Goal: Task Accomplishment & Management: Manage account settings

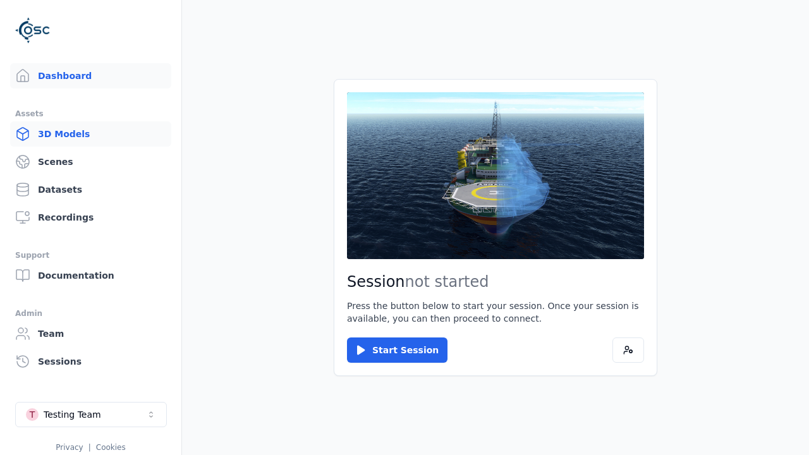
click at [85, 134] on link "3D Models" at bounding box center [90, 133] width 161 height 25
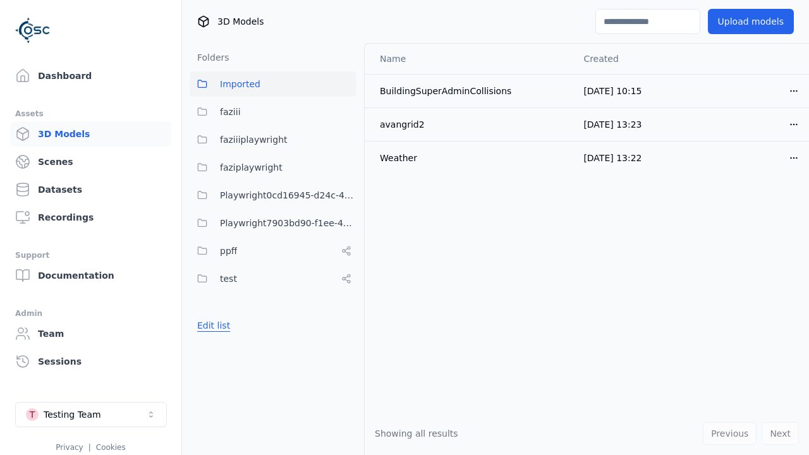
click at [212, 326] on button "Edit list" at bounding box center [214, 325] width 48 height 23
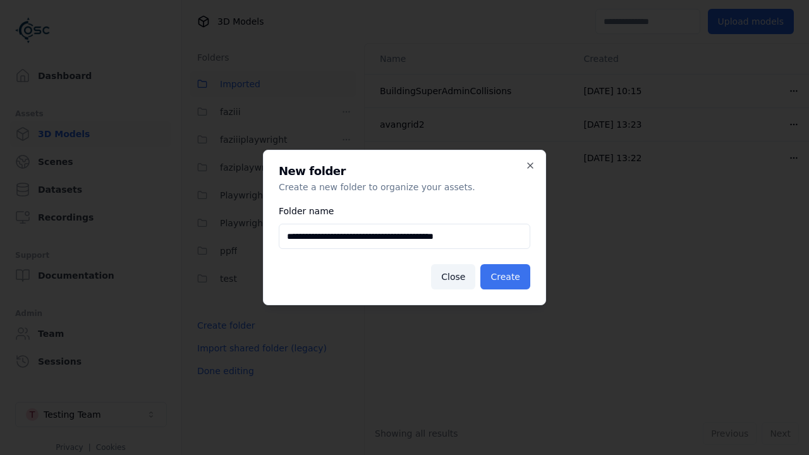
type input "**********"
click at [507, 277] on button "Create" at bounding box center [506, 276] width 50 height 25
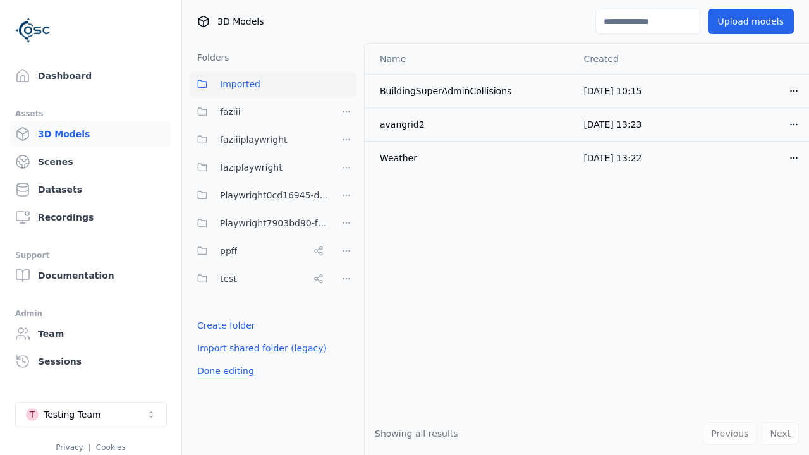
click at [223, 383] on button "Done editing" at bounding box center [226, 371] width 72 height 23
click at [212, 360] on button "Done editing" at bounding box center [226, 371] width 72 height 23
click at [346, 251] on html "Support Dashboard Assets 3D Models Scenes Datasets Recordings Support Documenta…" at bounding box center [404, 227] width 809 height 455
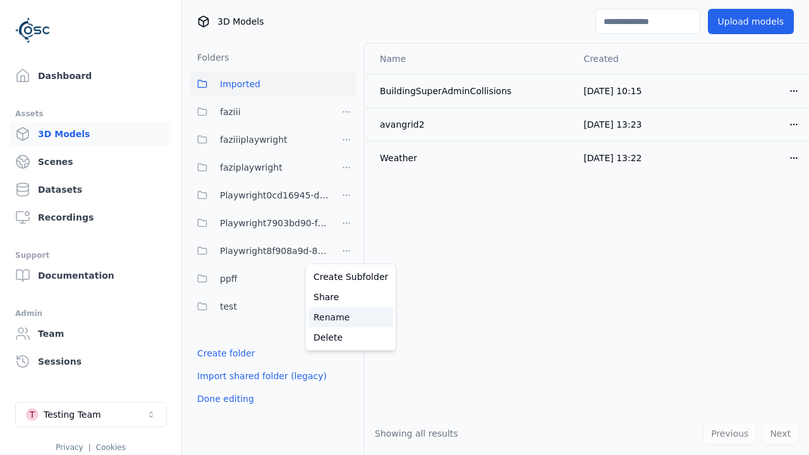
click at [346, 317] on div "Rename" at bounding box center [351, 317] width 85 height 20
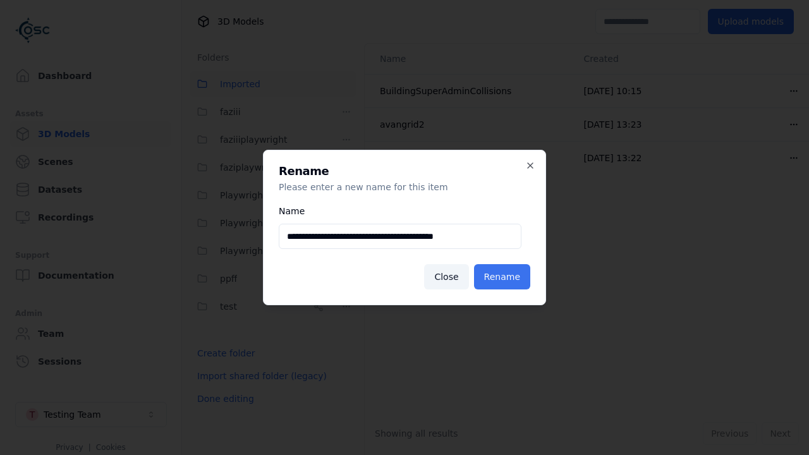
click at [400, 236] on input "**********" at bounding box center [400, 236] width 243 height 25
type input "**********"
click at [504, 277] on button "Rename" at bounding box center [502, 276] width 56 height 25
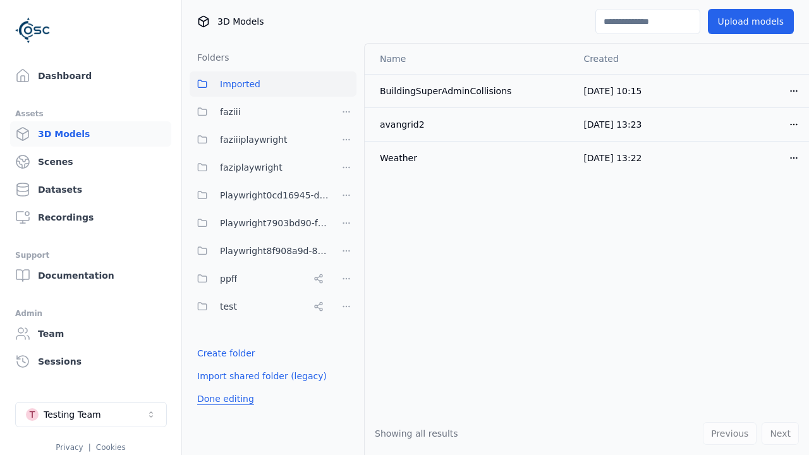
click at [223, 399] on button "Done editing" at bounding box center [226, 399] width 72 height 23
click at [212, 388] on button "Done editing" at bounding box center [226, 399] width 72 height 23
click at [346, 251] on html "Support Dashboard Assets 3D Models Scenes Datasets Recordings Support Documenta…" at bounding box center [404, 227] width 809 height 455
click at [346, 337] on div "Delete" at bounding box center [351, 338] width 85 height 20
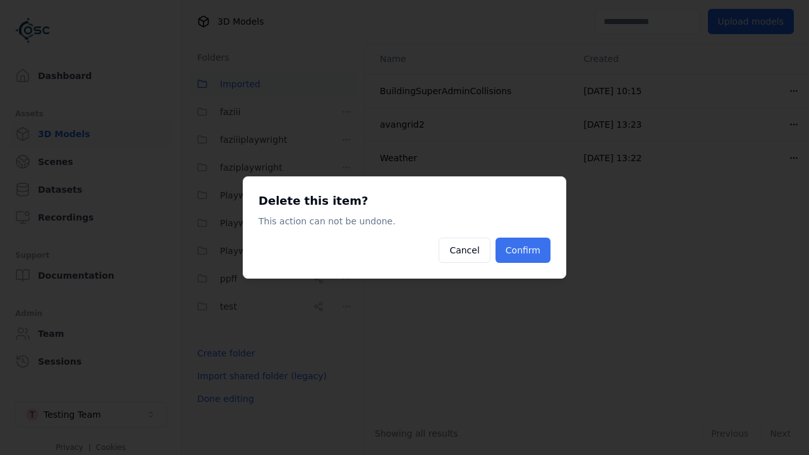
click at [524, 250] on button "Confirm" at bounding box center [523, 250] width 55 height 25
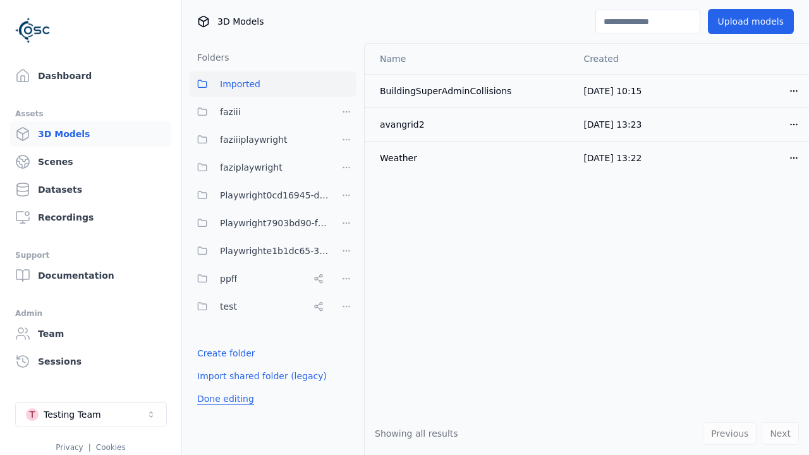
click at [223, 399] on button "Done editing" at bounding box center [226, 399] width 72 height 23
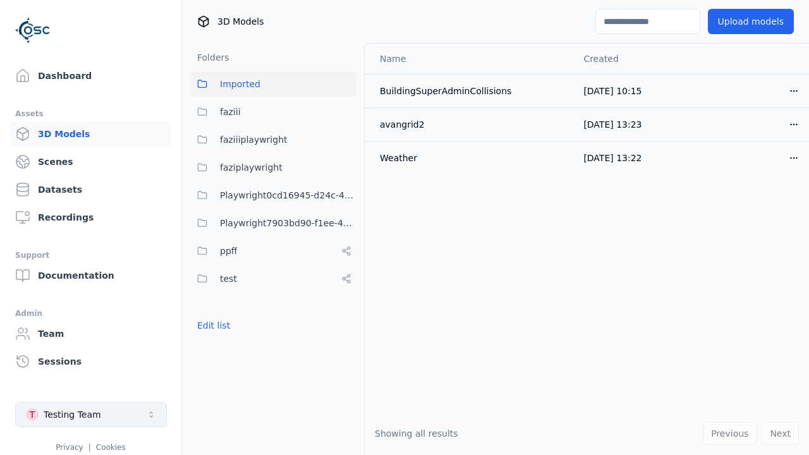
click at [113, 409] on button "T Testing Team" at bounding box center [91, 414] width 152 height 25
